Goal: Information Seeking & Learning: Learn about a topic

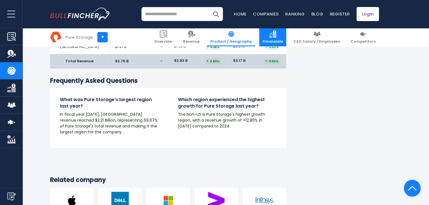
scroll to position [907, 0]
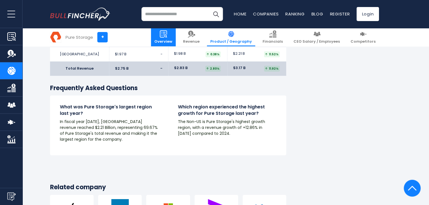
click at [167, 37] on img at bounding box center [163, 33] width 7 height 7
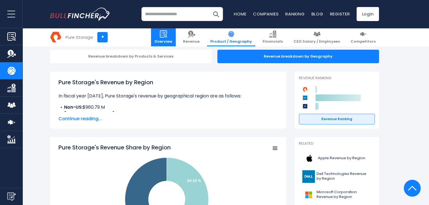
scroll to position [0, 0]
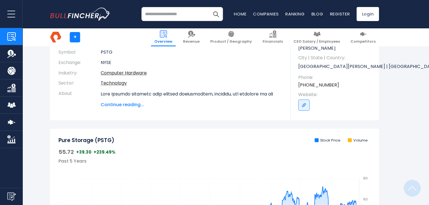
scroll to position [88, 0]
click at [129, 106] on span "Continue reading..." at bounding box center [191, 104] width 181 height 7
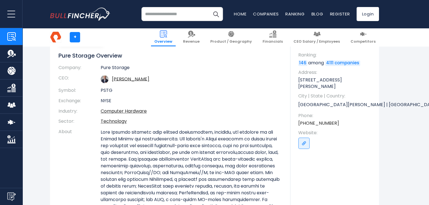
scroll to position [48, 0]
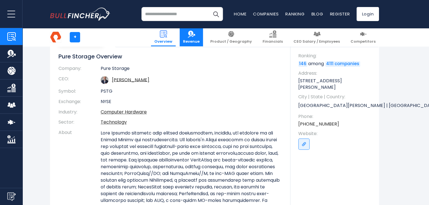
click at [200, 40] on span "Revenue" at bounding box center [191, 41] width 17 height 5
click at [195, 36] on img at bounding box center [191, 33] width 7 height 7
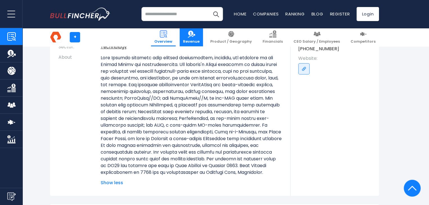
scroll to position [125, 0]
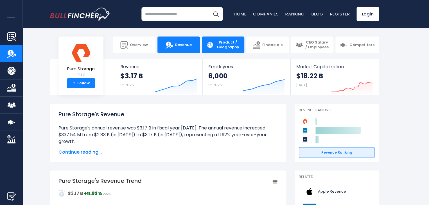
click at [221, 43] on span "Product / Geography" at bounding box center [228, 45] width 24 height 10
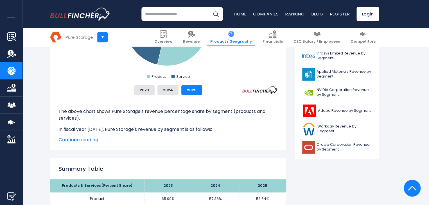
scroll to position [234, 0]
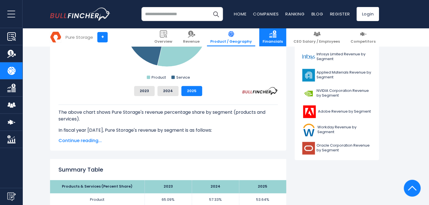
click at [276, 35] on img at bounding box center [272, 33] width 7 height 7
click at [283, 41] on span "Financials" at bounding box center [272, 41] width 20 height 5
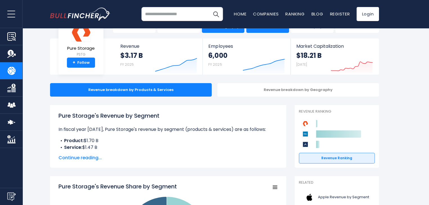
scroll to position [0, 0]
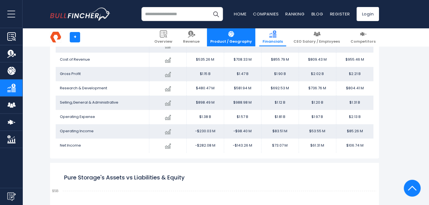
scroll to position [352, 0]
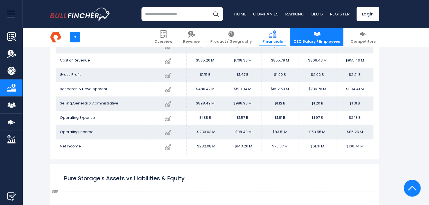
click at [320, 41] on span "CEO Salary / Employees" at bounding box center [316, 41] width 46 height 5
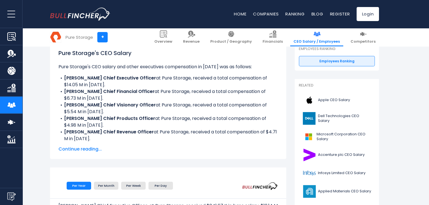
scroll to position [85, 0]
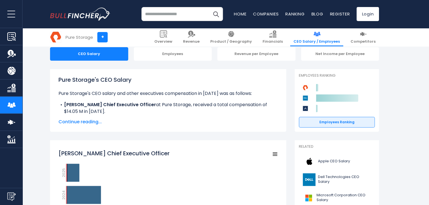
scroll to position [57, 0]
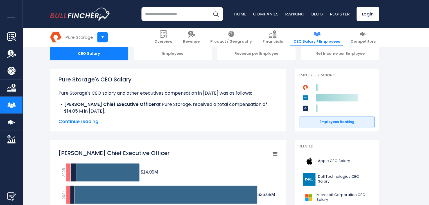
click at [78, 118] on div "Pure Storage's CEO Salary Pure Storage's CEO salary and other executives compen…" at bounding box center [167, 100] width 219 height 50
click at [76, 123] on span "Continue reading..." at bounding box center [167, 121] width 219 height 7
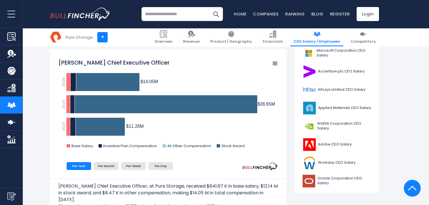
scroll to position [202, 0]
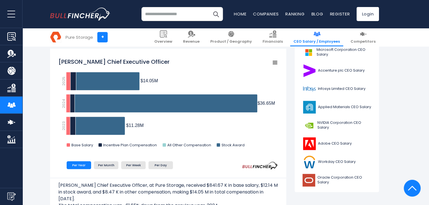
click at [62, 129] on text "2023" at bounding box center [63, 125] width 5 height 9
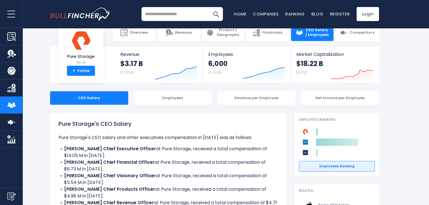
scroll to position [0, 0]
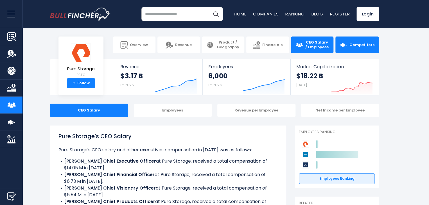
click at [361, 45] on span "Competitors" at bounding box center [361, 45] width 25 height 5
click at [352, 42] on link "Competitors" at bounding box center [357, 45] width 44 height 17
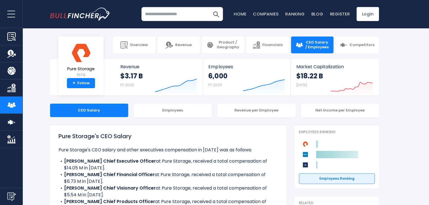
click at [358, 46] on span "Competitors" at bounding box center [361, 45] width 25 height 5
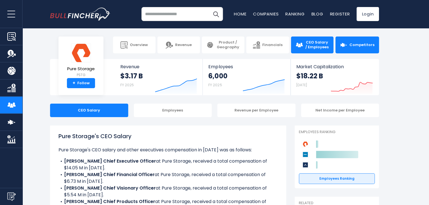
click at [355, 47] on span "Competitors" at bounding box center [361, 45] width 25 height 5
click at [364, 53] on link "Competitors" at bounding box center [357, 45] width 44 height 17
click at [361, 46] on span "Competitors" at bounding box center [361, 45] width 25 height 5
click at [356, 45] on span "Competitors" at bounding box center [361, 45] width 25 height 5
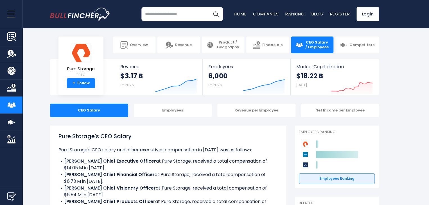
click at [316, 46] on span "CEO Salary / Employees" at bounding box center [317, 45] width 24 height 10
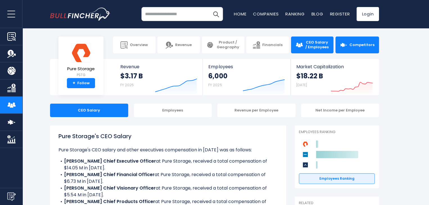
click at [359, 46] on span "Competitors" at bounding box center [361, 45] width 25 height 5
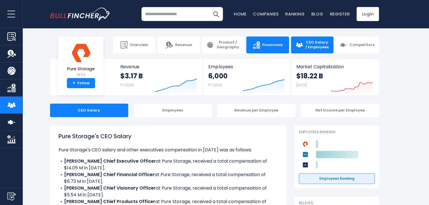
click at [272, 46] on span "Financials" at bounding box center [272, 45] width 20 height 5
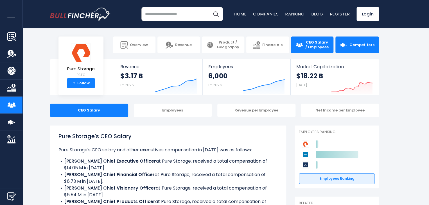
click at [360, 46] on span "Competitors" at bounding box center [361, 45] width 25 height 5
click at [357, 46] on span "Competitors" at bounding box center [361, 45] width 25 height 5
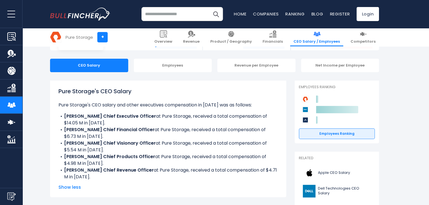
scroll to position [43, 0]
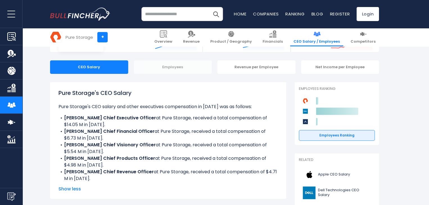
click at [174, 68] on div "Employees" at bounding box center [173, 66] width 78 height 13
click at [175, 68] on div "Employees" at bounding box center [173, 66] width 78 height 13
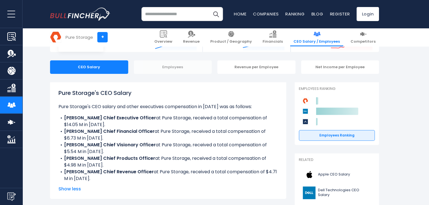
click at [174, 66] on div "Employees" at bounding box center [173, 66] width 78 height 13
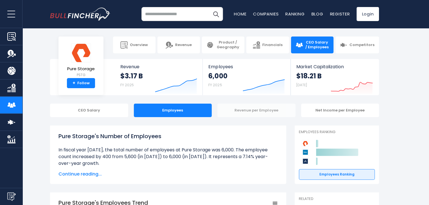
click at [258, 108] on div "Revenue per Employee" at bounding box center [256, 110] width 78 height 13
click at [258, 111] on div "Revenue per Employee" at bounding box center [256, 110] width 78 height 13
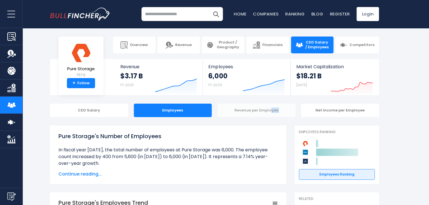
click at [258, 111] on div "Revenue per Employee" at bounding box center [256, 110] width 78 height 13
click at [78, 175] on span "Continue reading..." at bounding box center [167, 174] width 219 height 7
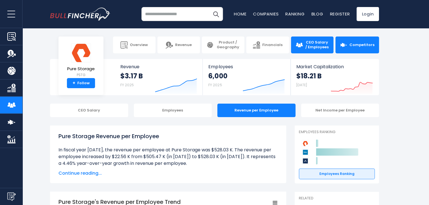
click at [363, 48] on link "Competitors" at bounding box center [357, 45] width 44 height 17
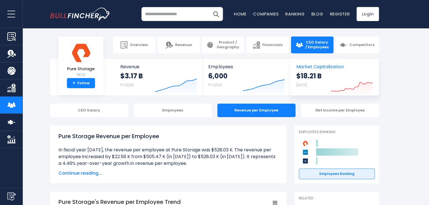
click at [356, 83] on icon "Created with Highcharts 12.1.2" at bounding box center [351, 82] width 42 height 24
click at [327, 64] on span "Market Capitalization" at bounding box center [334, 66] width 76 height 5
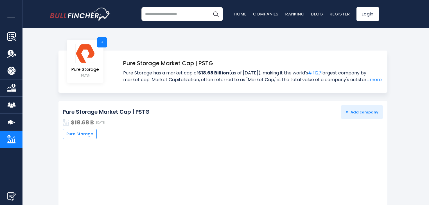
click at [326, 68] on div "Pure Storage Market Cap | PSTG Pure Storage has a market cap of $18.68 Billion …" at bounding box center [224, 71] width 315 height 24
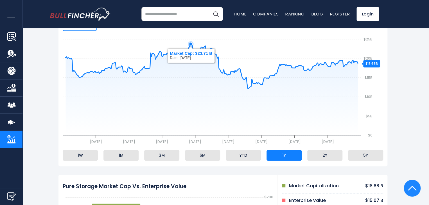
scroll to position [109, 0]
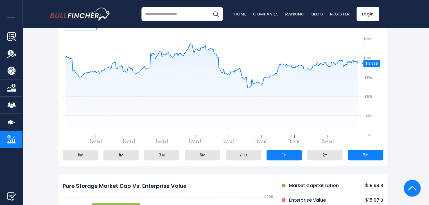
click at [369, 160] on li "5Y" at bounding box center [365, 155] width 35 height 11
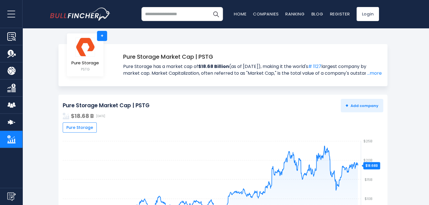
scroll to position [0, 0]
